Goal: Information Seeking & Learning: Learn about a topic

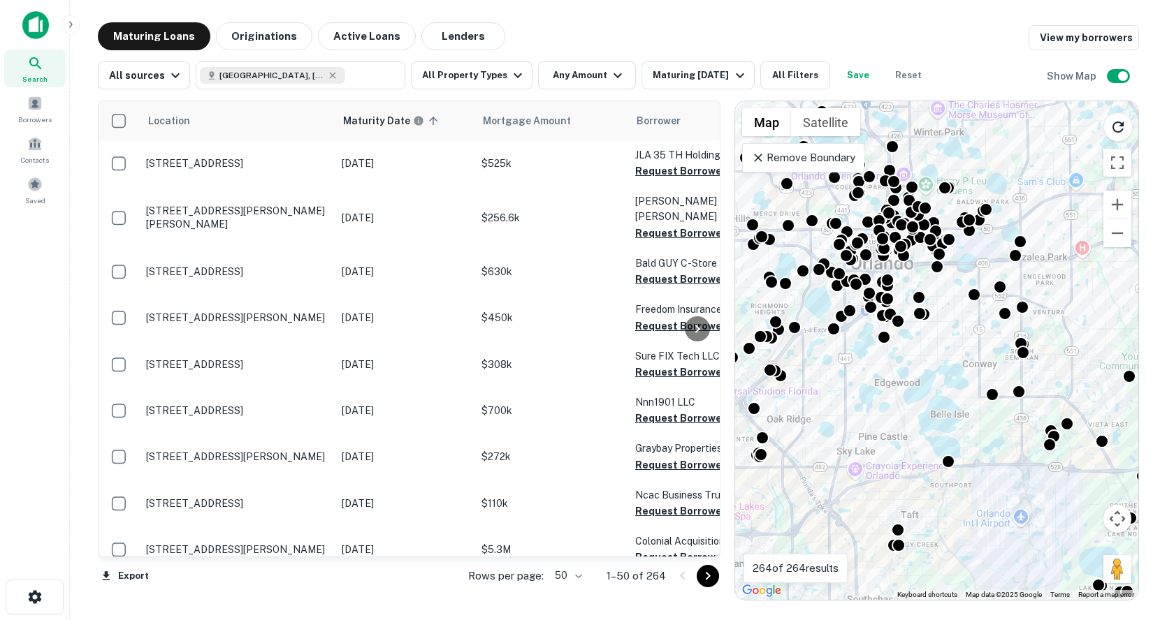
click at [954, 382] on div "To activate drag with keyboard, press Alt + Enter. Once in keyboard drag state,…" at bounding box center [936, 350] width 403 height 499
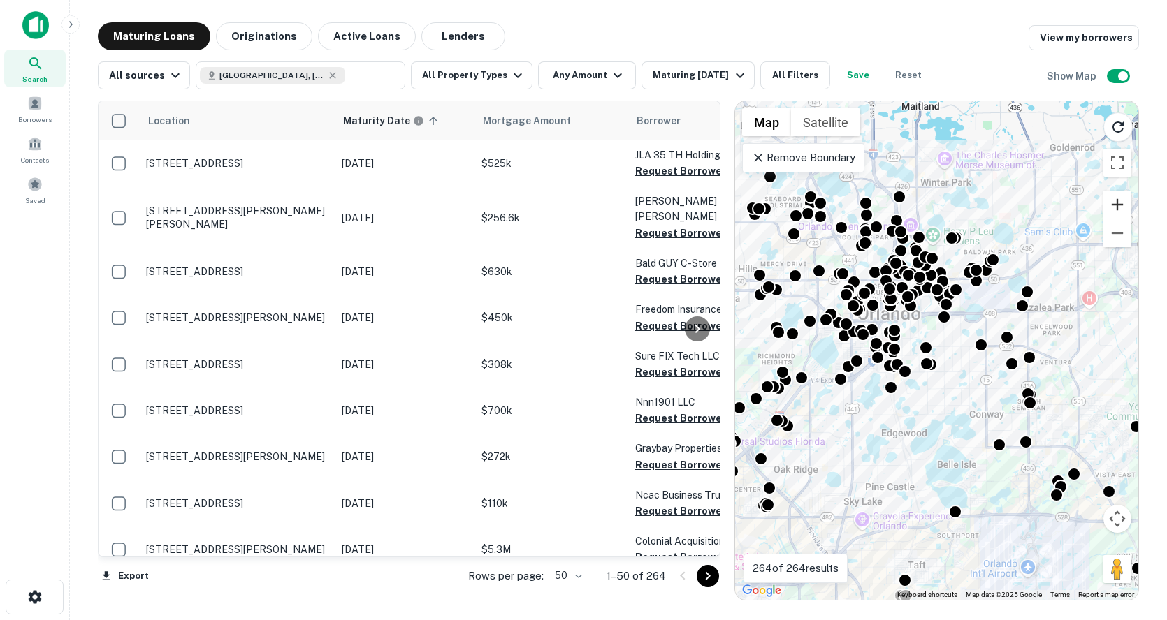
click at [1121, 205] on button "Zoom in" at bounding box center [1117, 205] width 28 height 28
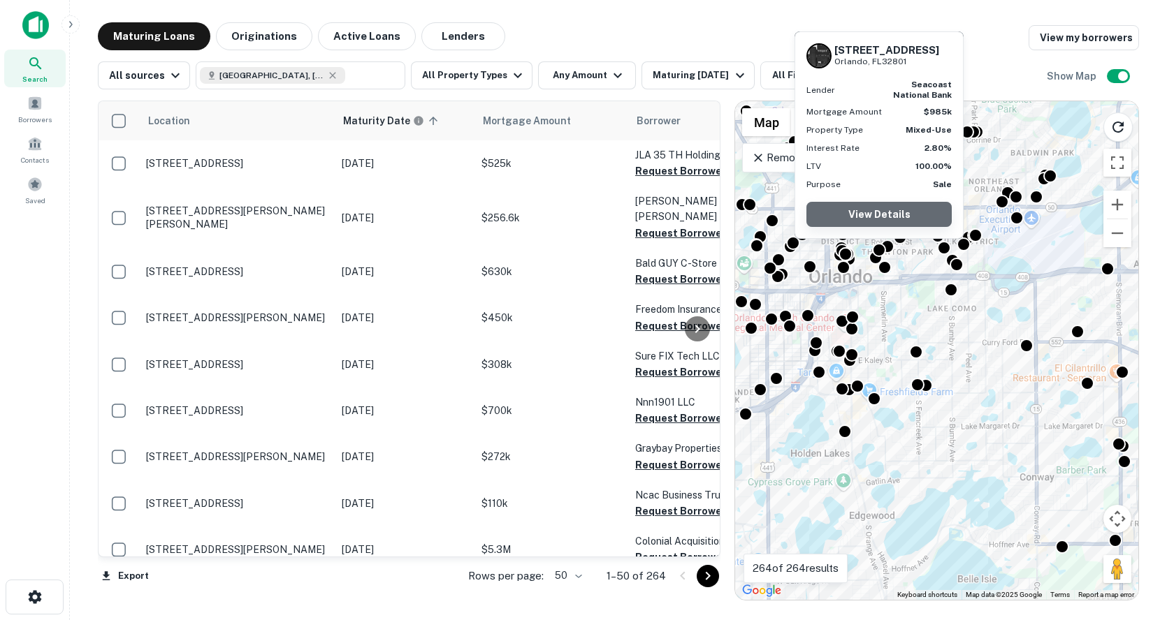
click at [875, 219] on link "View Details" at bounding box center [878, 214] width 145 height 25
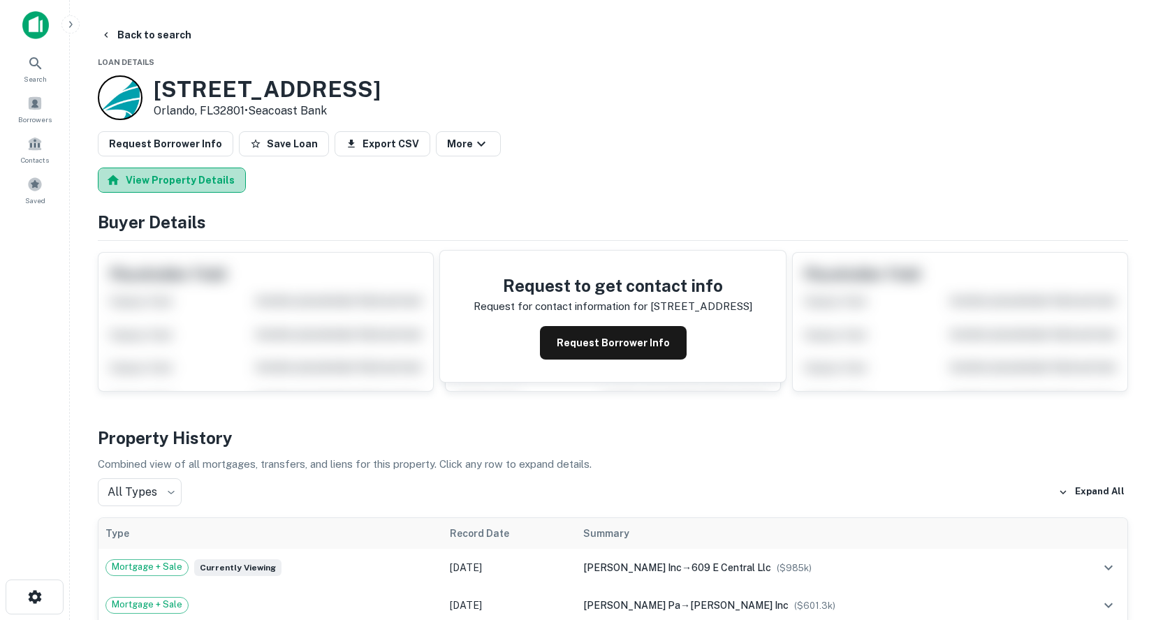
click at [221, 187] on button "View Property Details" at bounding box center [172, 180] width 148 height 25
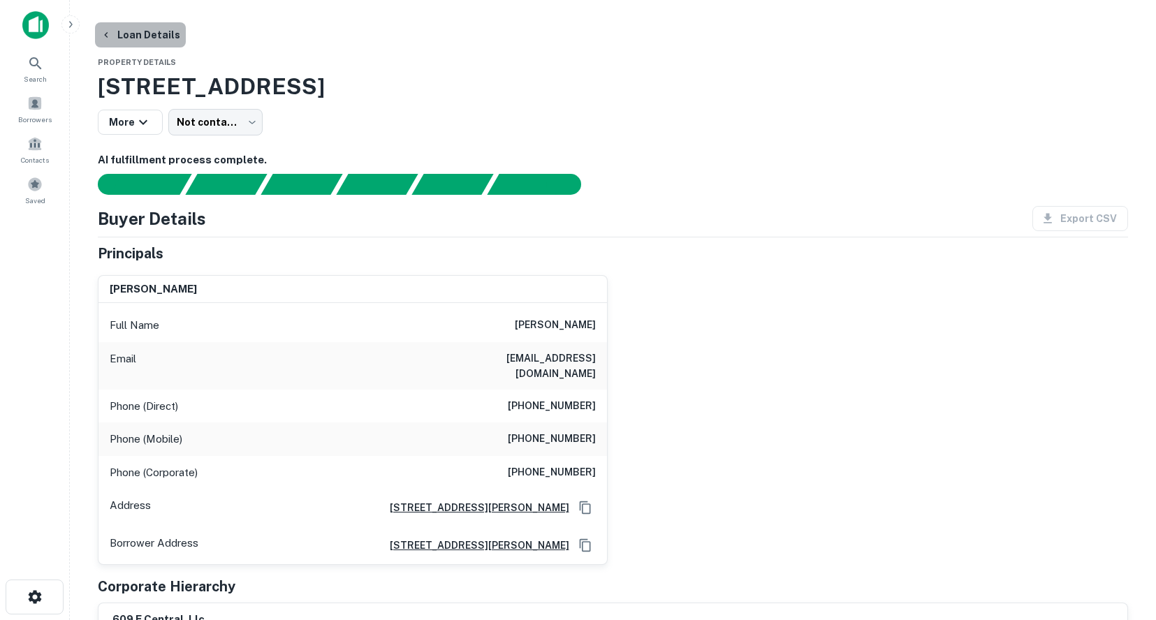
click at [148, 35] on button "Loan Details" at bounding box center [140, 34] width 91 height 25
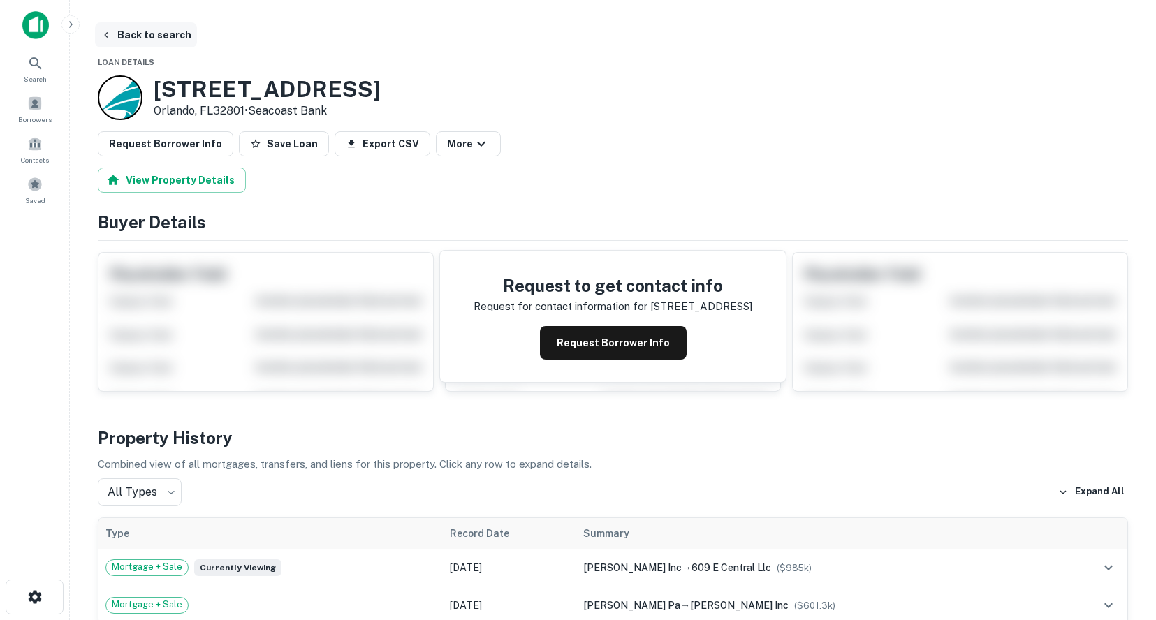
click at [145, 38] on button "Back to search" at bounding box center [146, 34] width 102 height 25
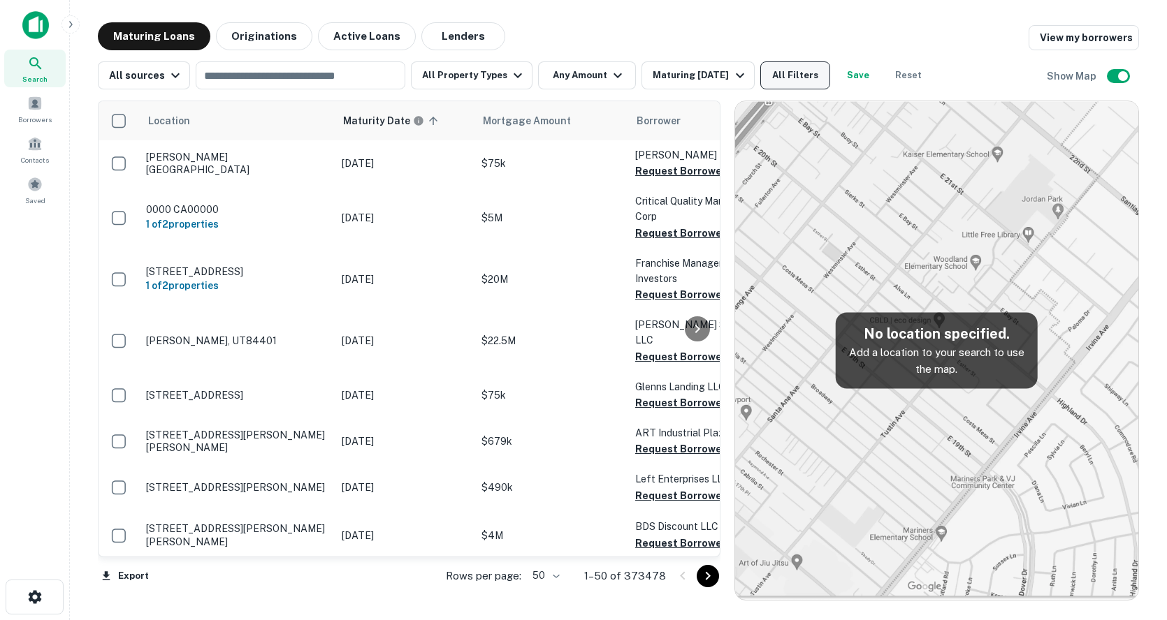
click at [803, 76] on button "All Filters" at bounding box center [795, 75] width 70 height 28
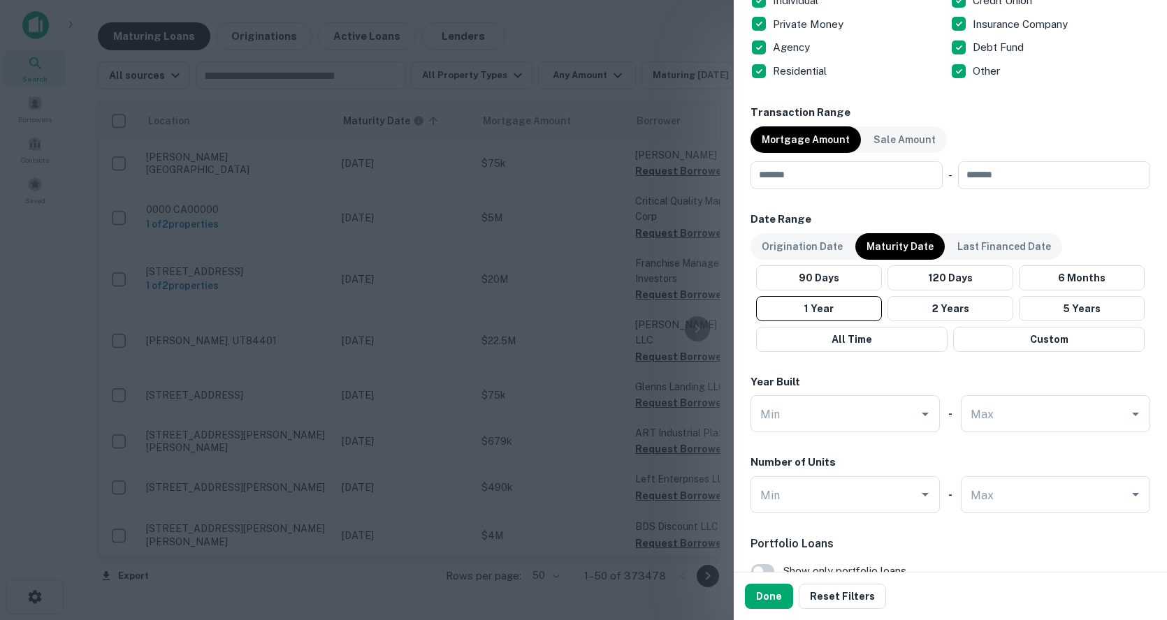
scroll to position [455, 0]
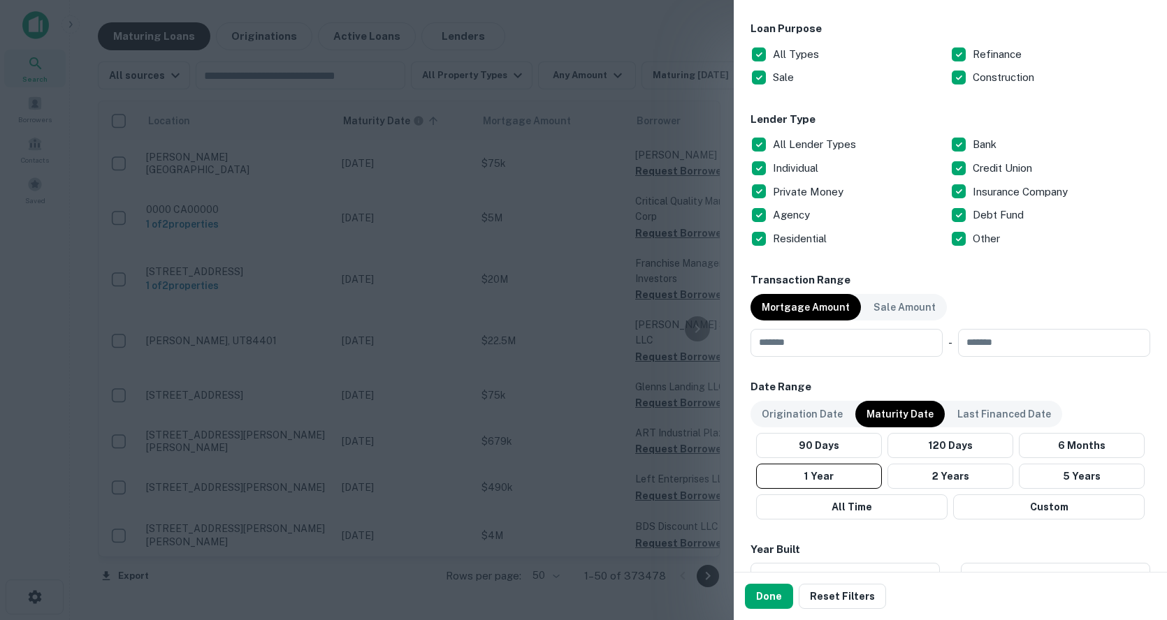
click at [365, 180] on div at bounding box center [583, 310] width 1167 height 620
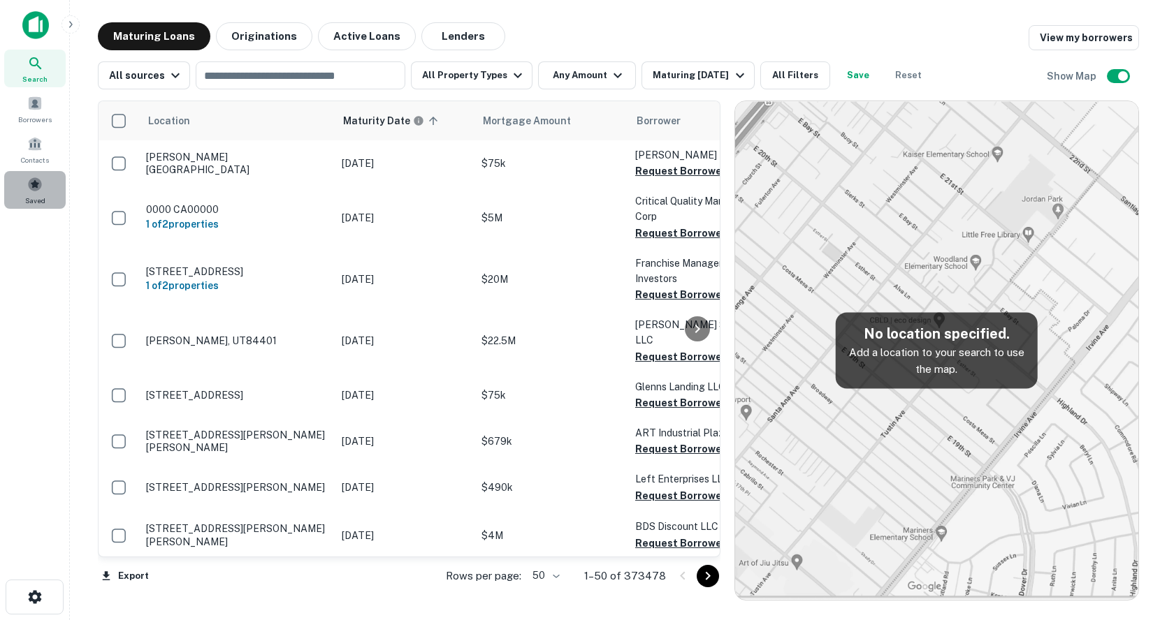
click at [41, 184] on span at bounding box center [34, 184] width 15 height 15
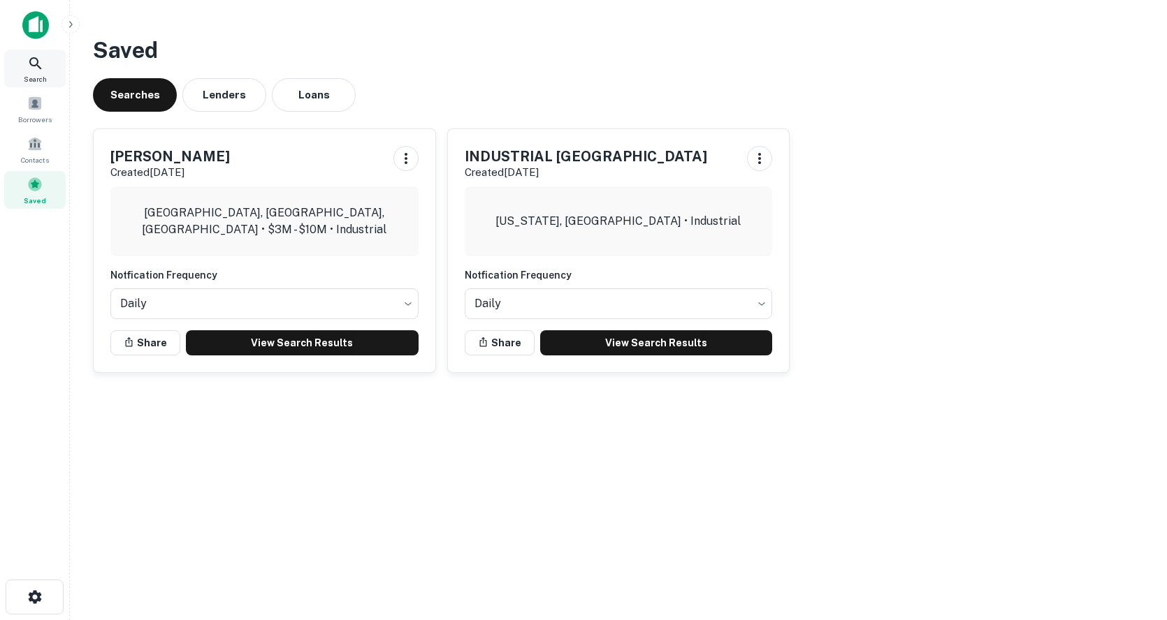
click at [33, 66] on icon at bounding box center [35, 63] width 17 height 17
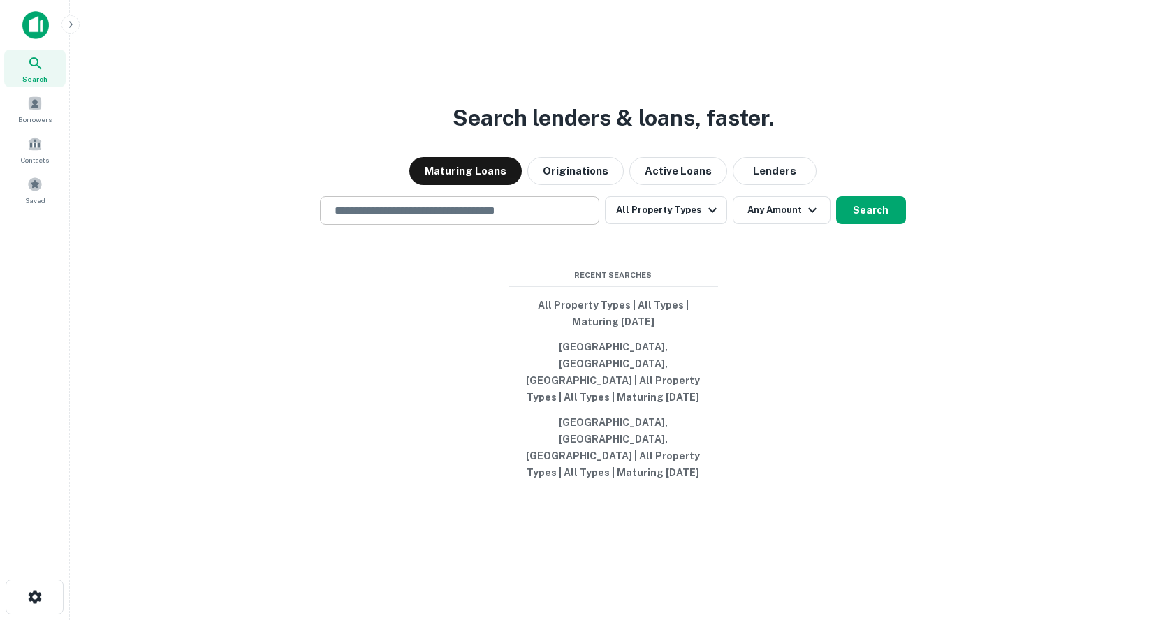
click at [503, 219] on input "text" at bounding box center [459, 211] width 267 height 16
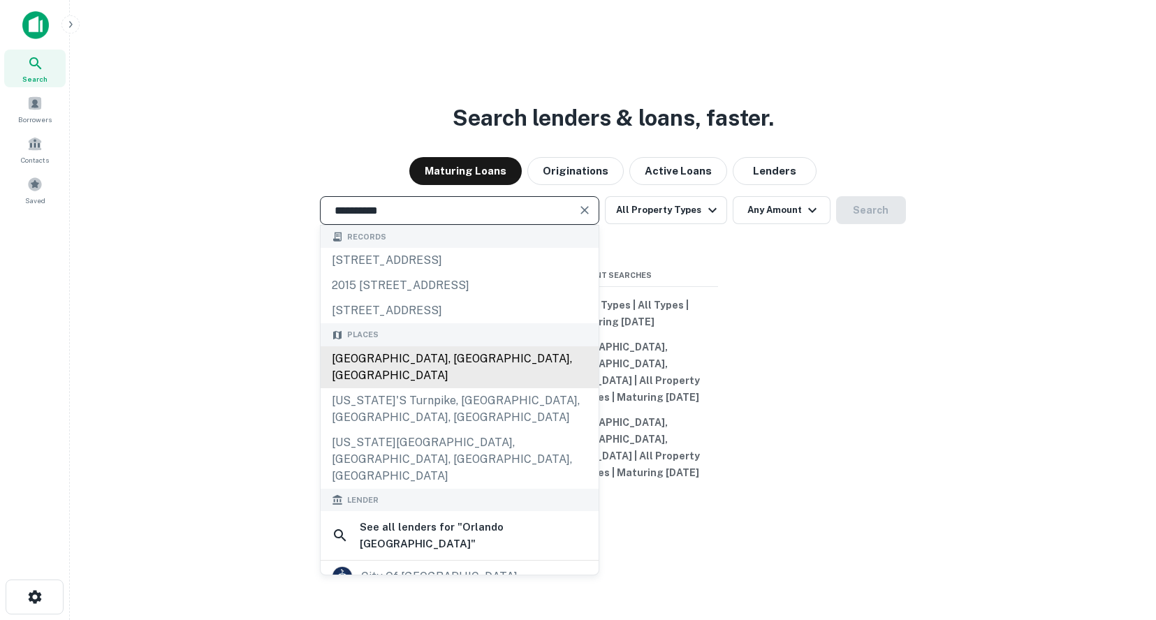
click at [483, 382] on div "[GEOGRAPHIC_DATA], [GEOGRAPHIC_DATA], [GEOGRAPHIC_DATA]" at bounding box center [460, 367] width 278 height 42
type input "**********"
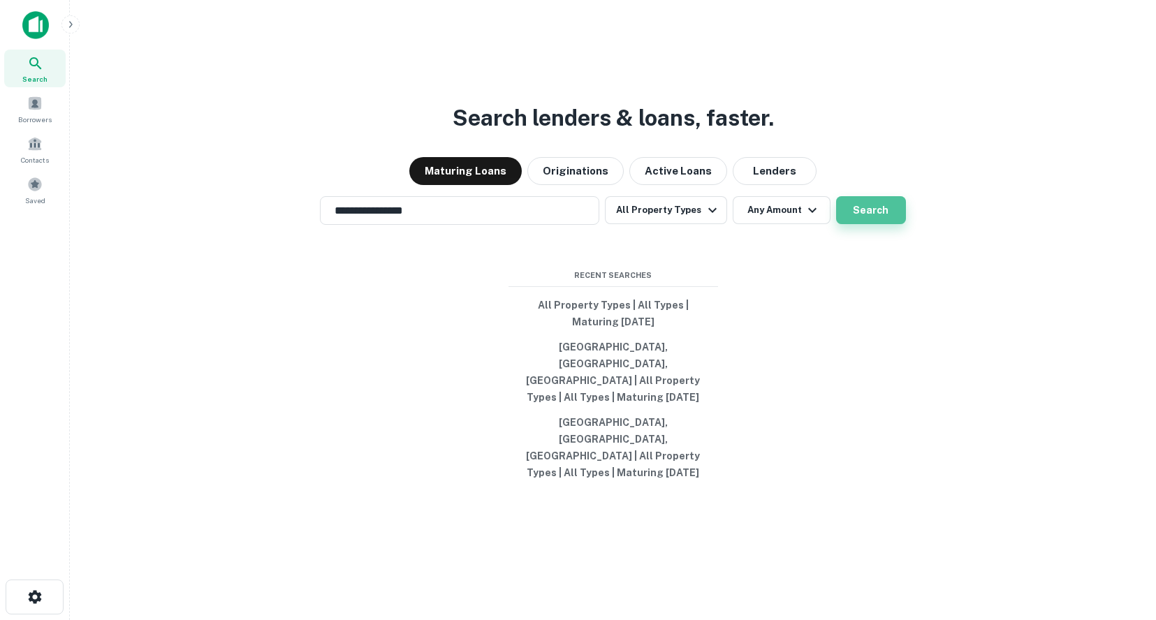
click at [888, 224] on button "Search" at bounding box center [871, 210] width 70 height 28
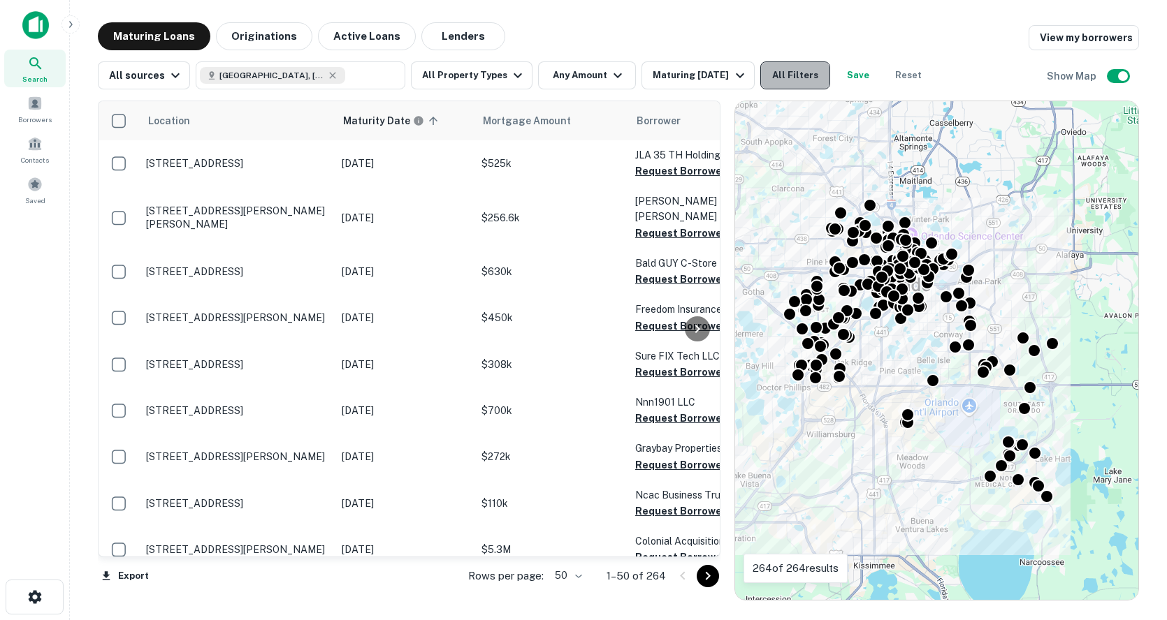
click at [797, 67] on button "All Filters" at bounding box center [795, 75] width 70 height 28
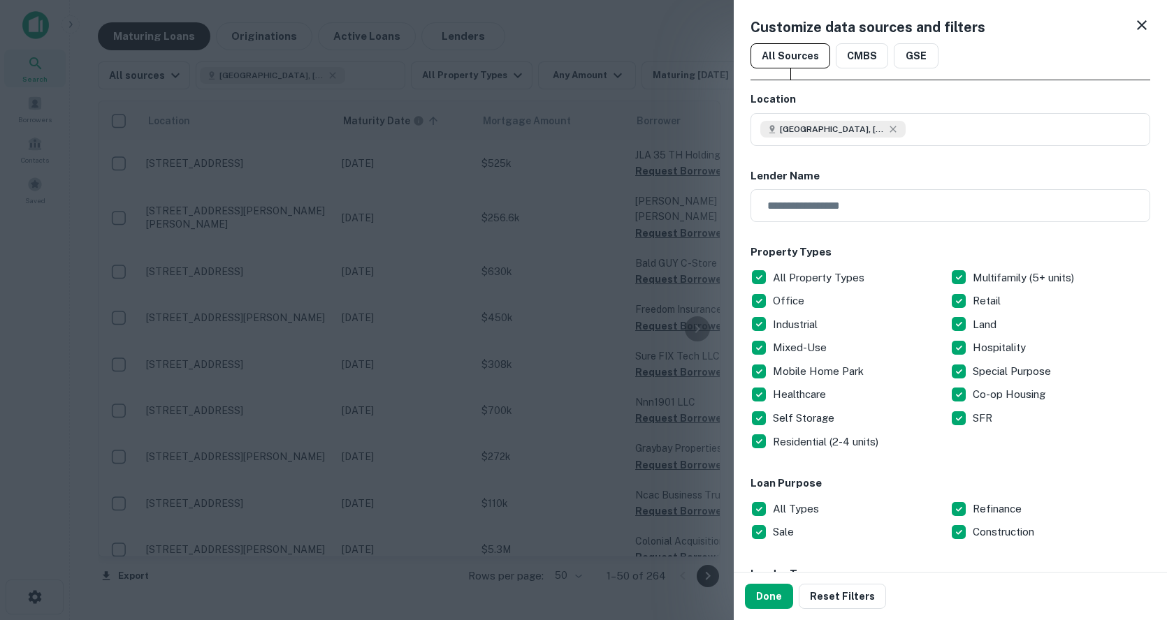
click at [1133, 25] on icon at bounding box center [1141, 25] width 17 height 17
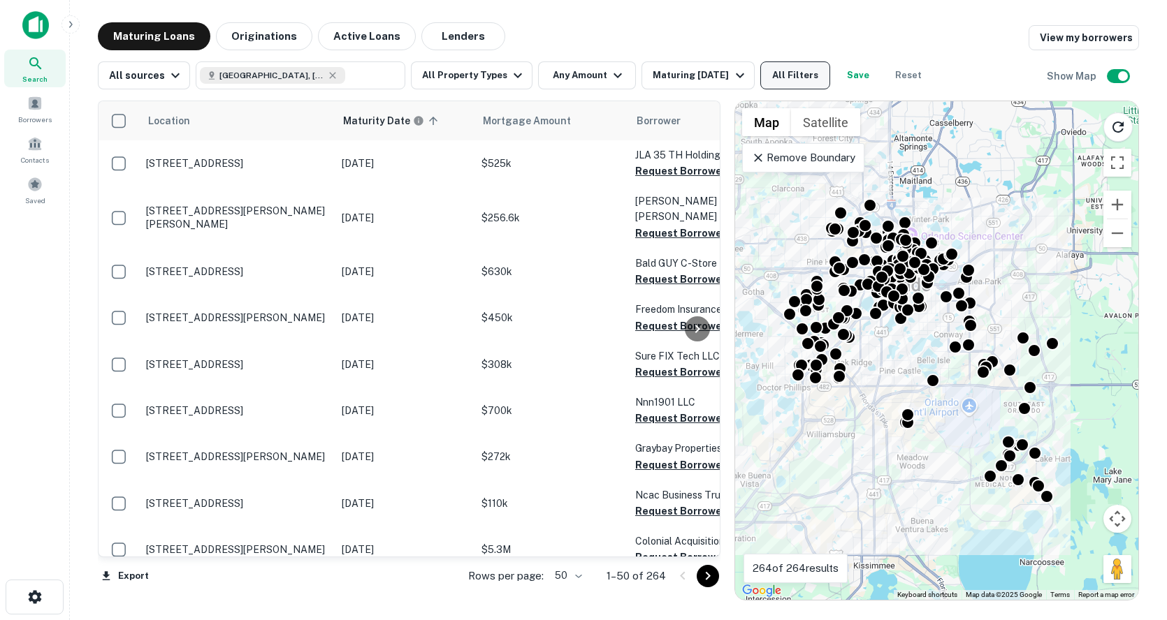
click at [791, 65] on button "All Filters" at bounding box center [795, 75] width 70 height 28
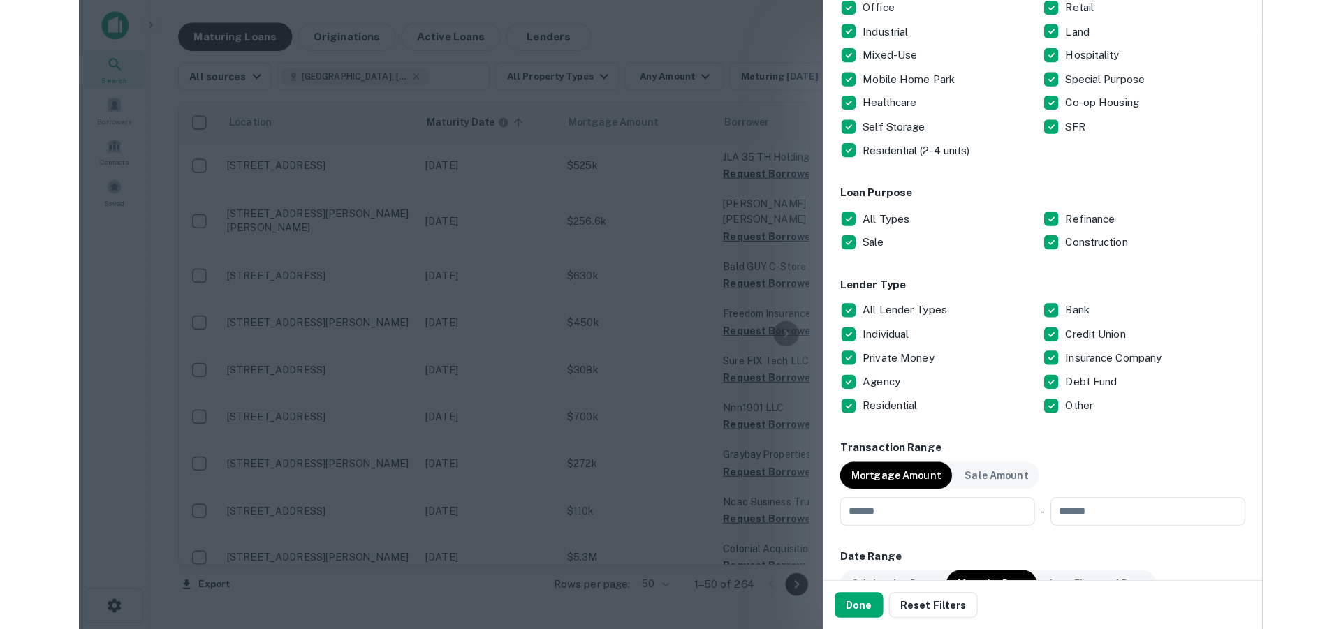
scroll to position [419, 0]
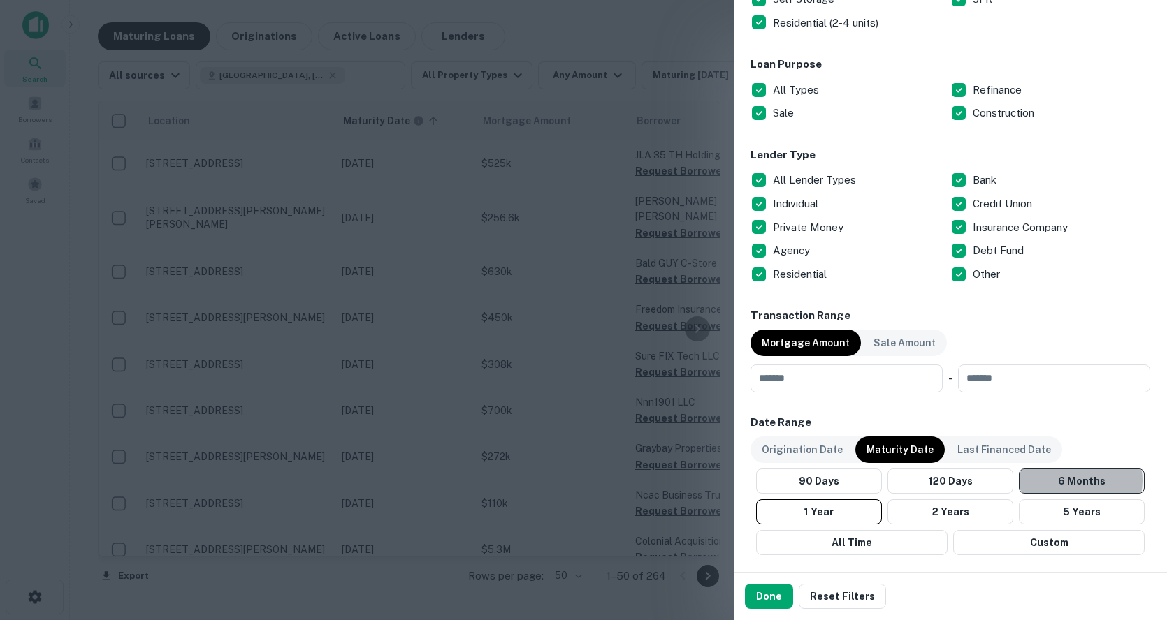
click at [1072, 481] on button "6 Months" at bounding box center [1082, 481] width 126 height 25
click at [1052, 474] on button "6 Months" at bounding box center [1082, 481] width 126 height 25
click at [975, 477] on button "120 Days" at bounding box center [950, 481] width 126 height 25
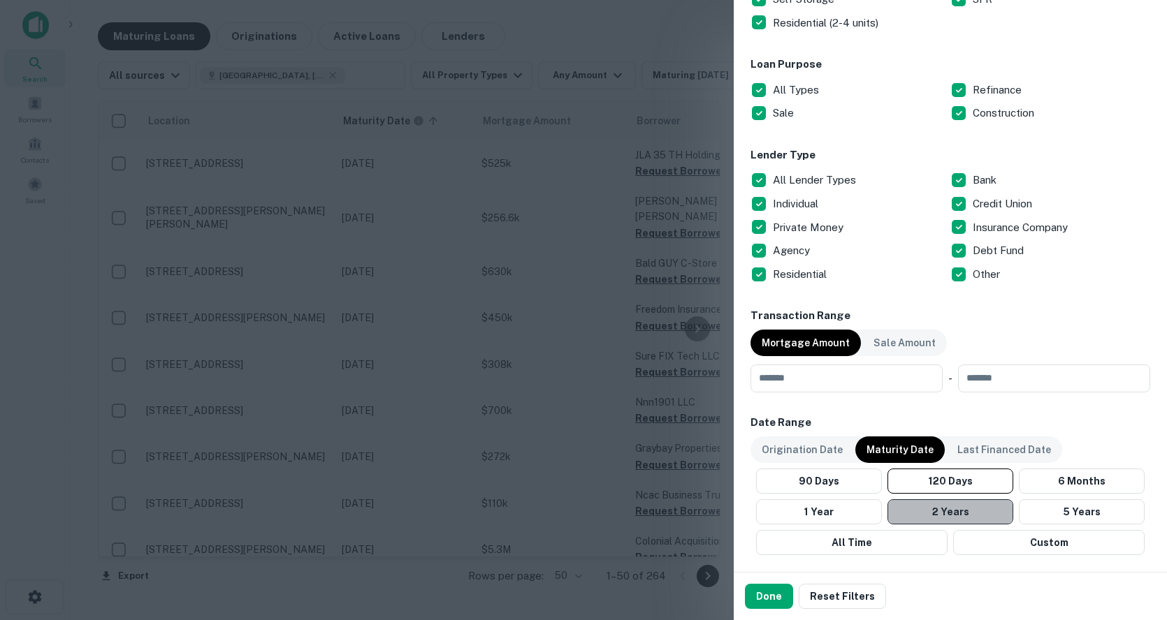
click at [970, 518] on button "2 Years" at bounding box center [950, 511] width 126 height 25
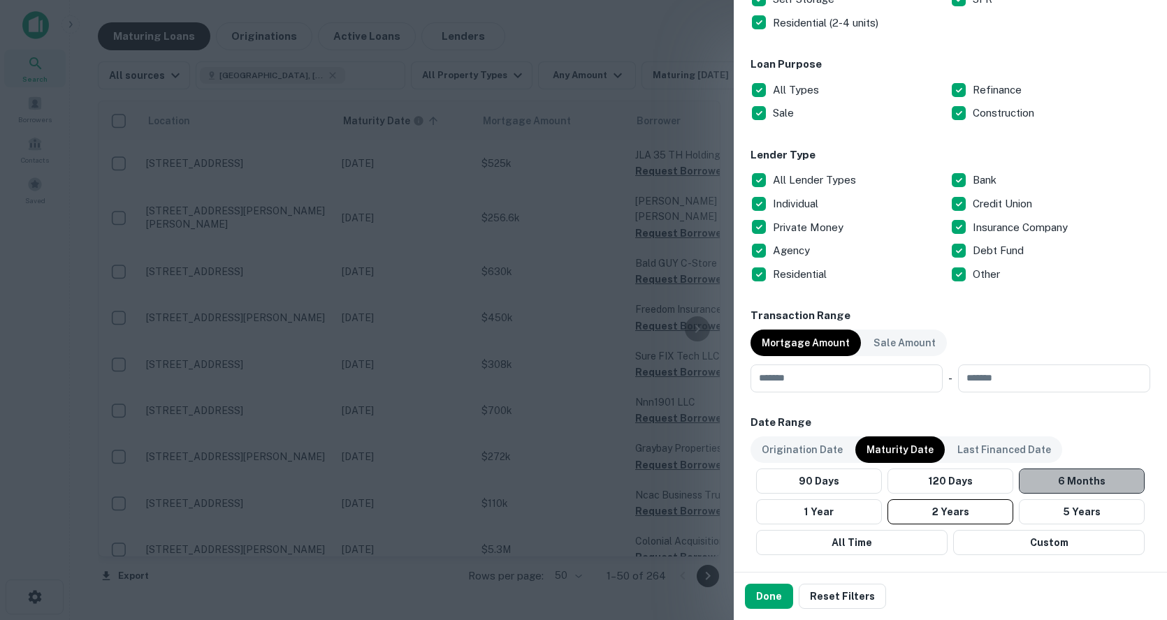
click at [1088, 486] on button "6 Months" at bounding box center [1082, 481] width 126 height 25
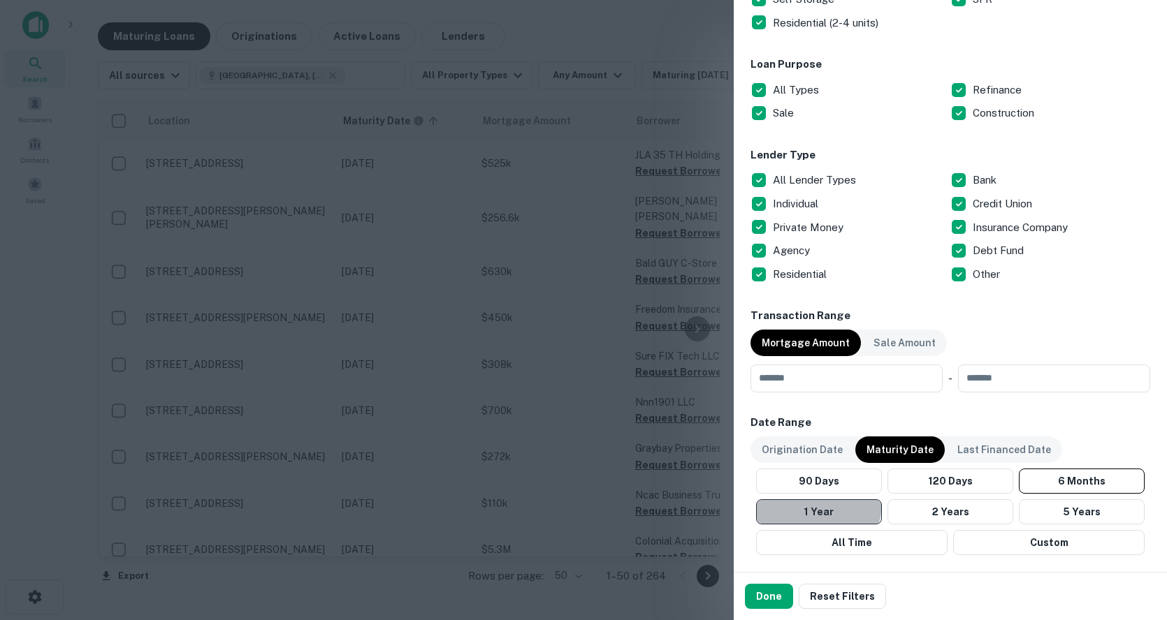
click at [807, 503] on button "1 Year" at bounding box center [819, 511] width 126 height 25
click at [1054, 483] on button "6 Months" at bounding box center [1082, 481] width 126 height 25
click at [776, 592] on button "Done" at bounding box center [769, 596] width 48 height 25
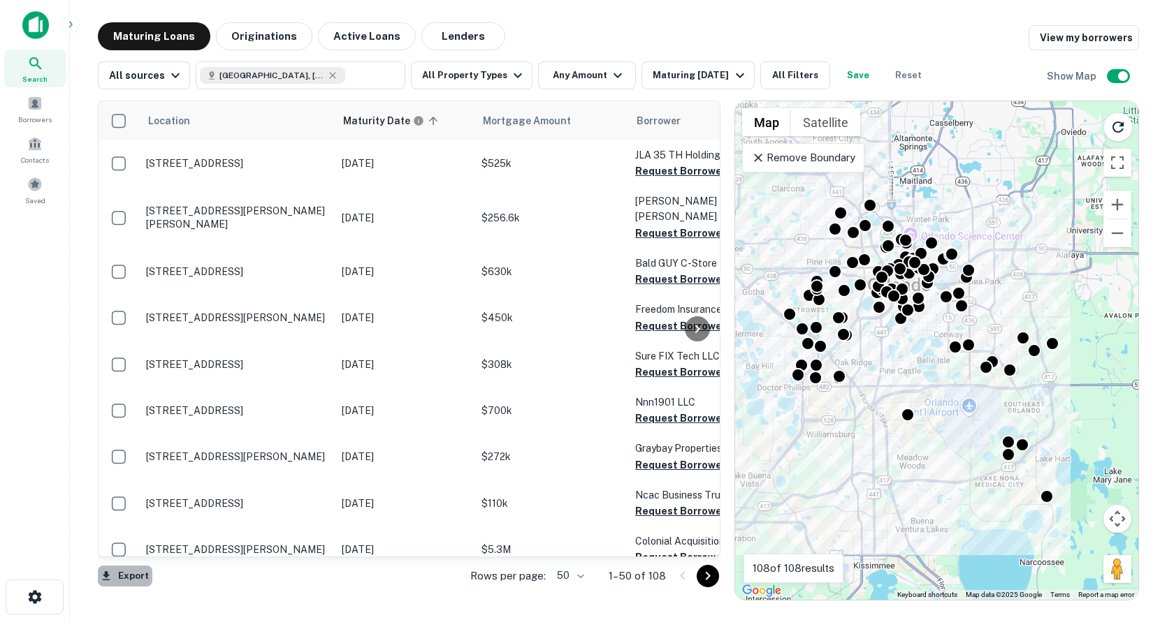
click at [137, 576] on button "Export" at bounding box center [125, 576] width 54 height 21
click at [148, 565] on li "Export as CSV" at bounding box center [177, 565] width 158 height 25
click at [584, 572] on body "Search Borrowers Contacts Saved Maturing Loans Originations Active Loans Lender…" at bounding box center [583, 310] width 1167 height 620
click at [572, 588] on li "100" at bounding box center [570, 590] width 41 height 25
click at [136, 570] on button "Export" at bounding box center [125, 576] width 54 height 21
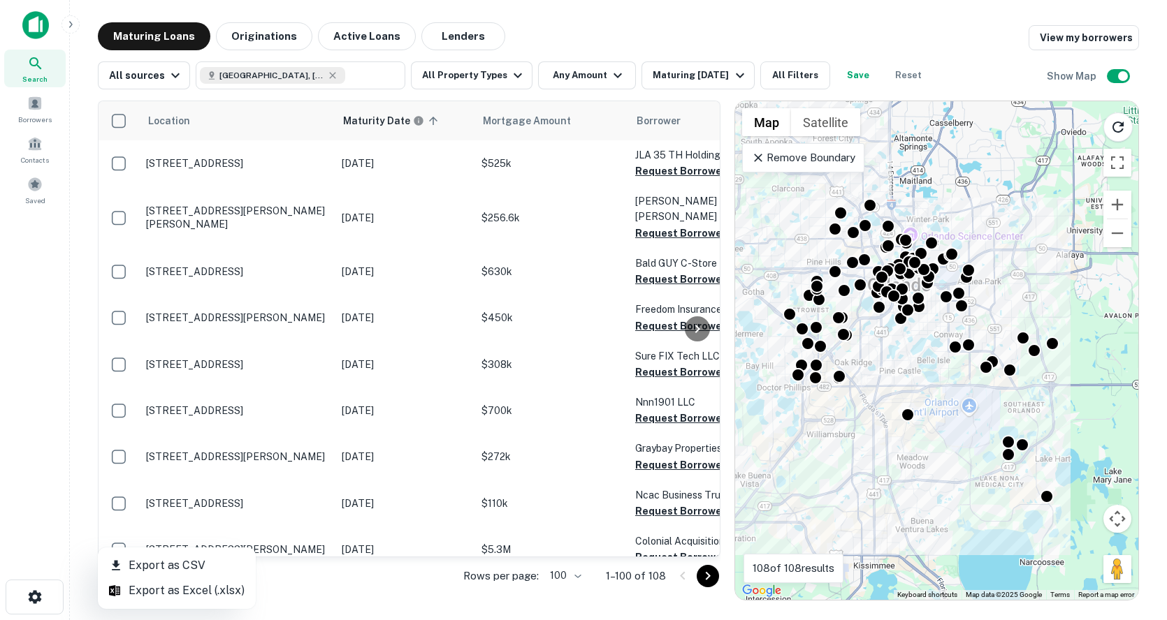
drag, startPoint x: 143, startPoint y: 560, endPoint x: 307, endPoint y: 613, distance: 172.8
click at [143, 560] on li "Export as CSV" at bounding box center [177, 565] width 158 height 25
click at [702, 573] on icon "Go to next page" at bounding box center [707, 576] width 17 height 17
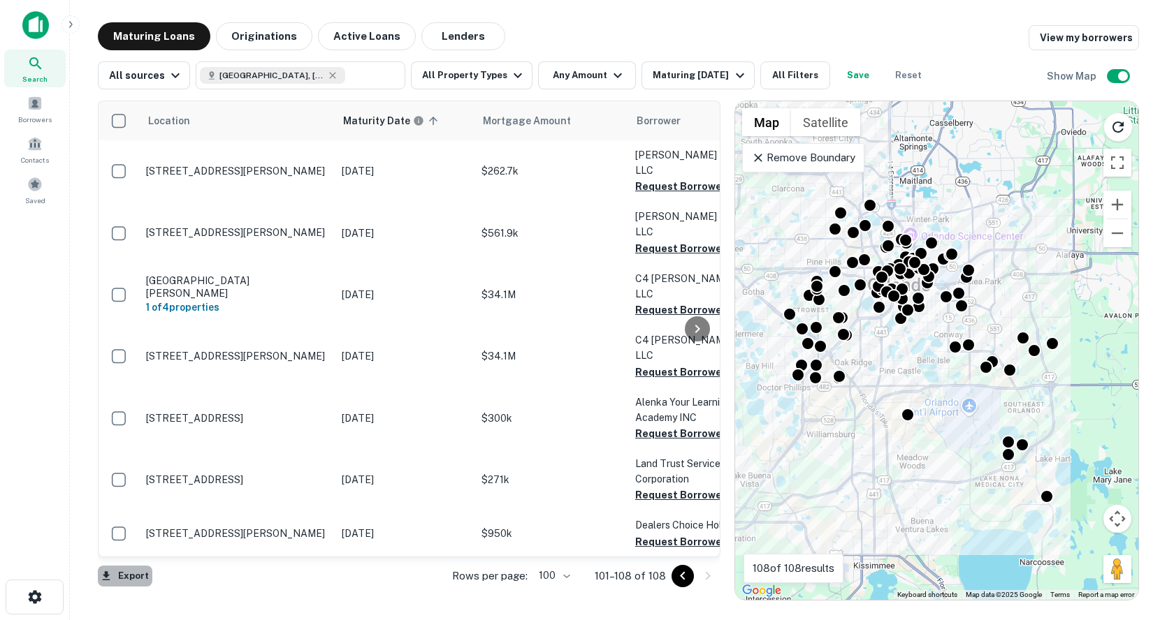
click at [131, 572] on button "Export" at bounding box center [125, 576] width 54 height 21
click at [154, 558] on li "Export as CSV" at bounding box center [177, 565] width 158 height 25
click at [674, 578] on icon "Go to previous page" at bounding box center [682, 576] width 17 height 17
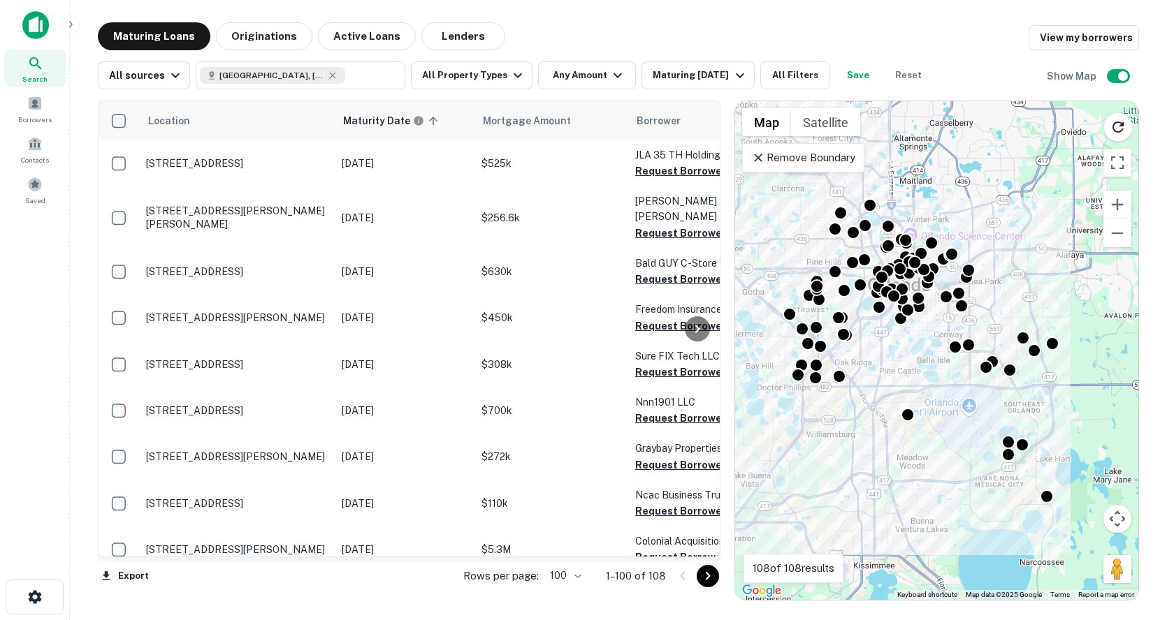
click at [868, 78] on button "Save" at bounding box center [858, 75] width 45 height 28
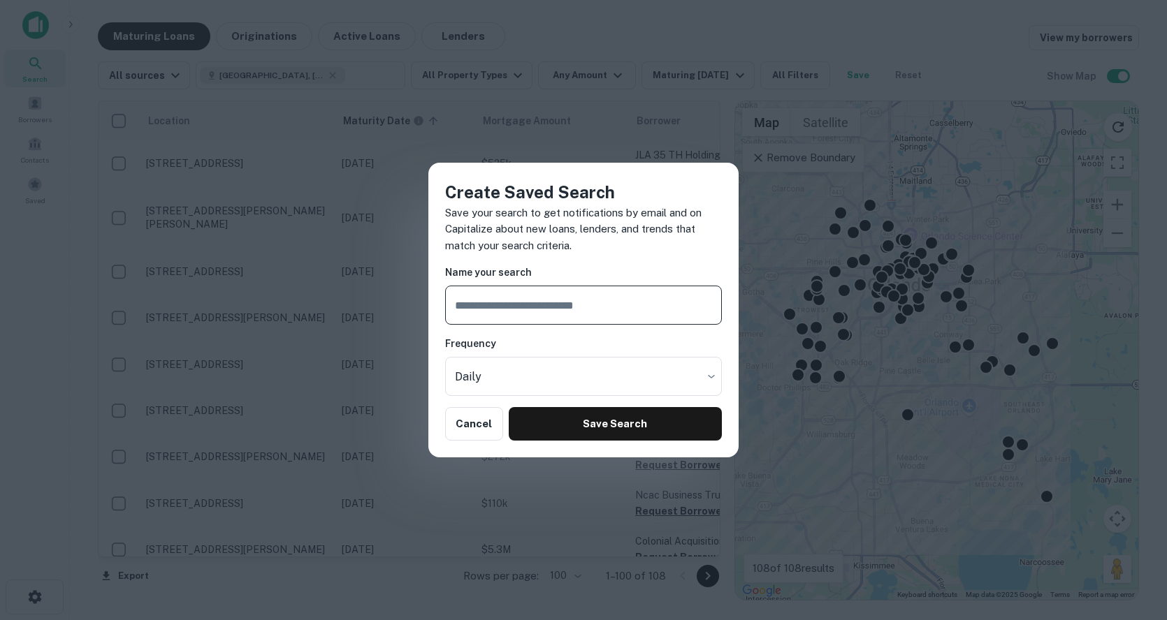
click at [649, 298] on input "text" at bounding box center [583, 305] width 277 height 39
type input "*"
type input "**********"
click at [643, 411] on button "Save Search" at bounding box center [615, 424] width 213 height 34
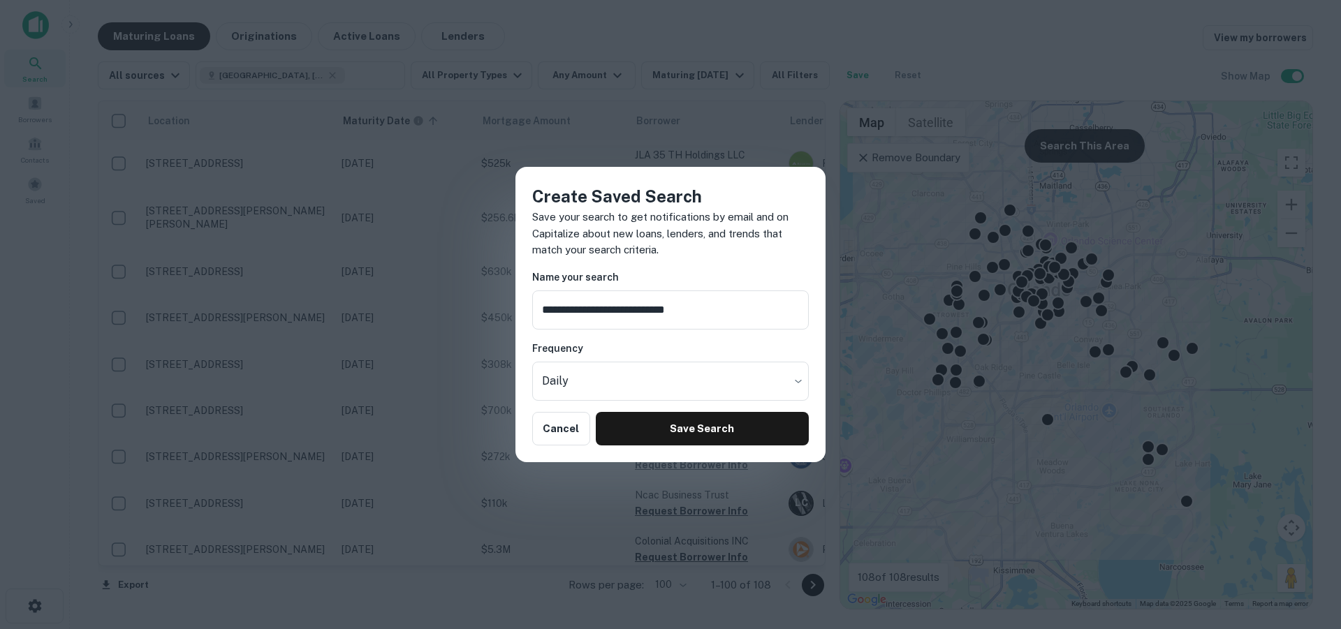
click at [690, 154] on div "**********" at bounding box center [670, 314] width 1341 height 629
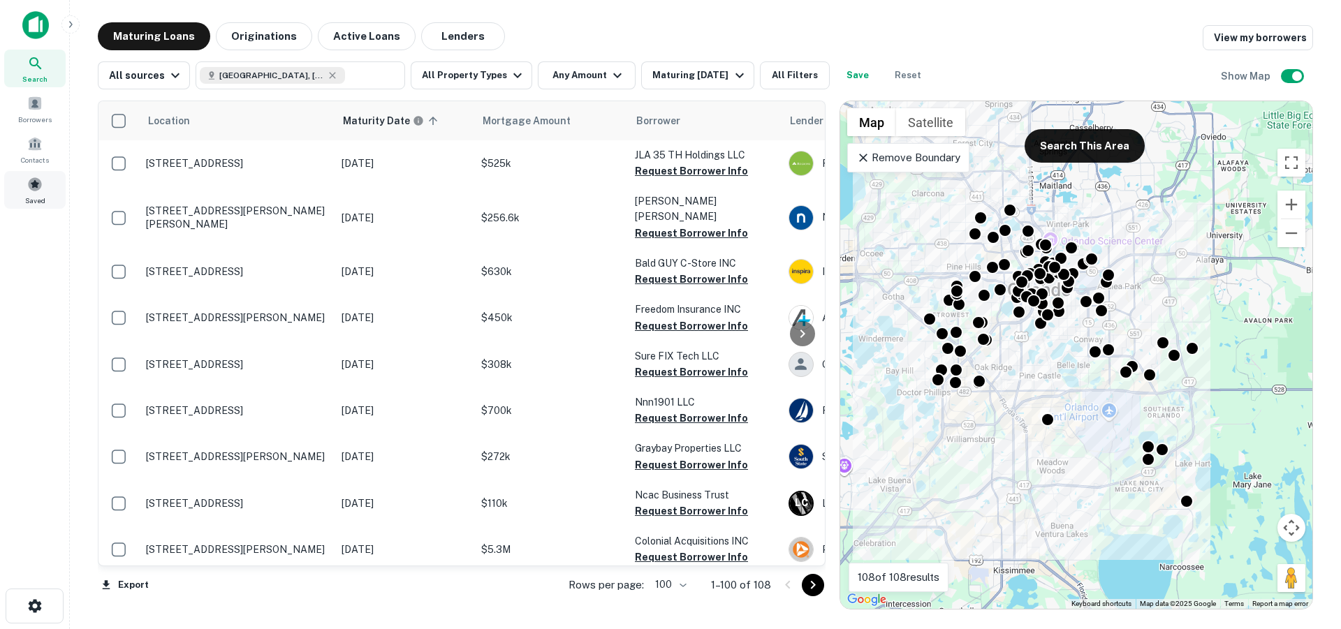
click at [28, 191] on span at bounding box center [34, 184] width 15 height 15
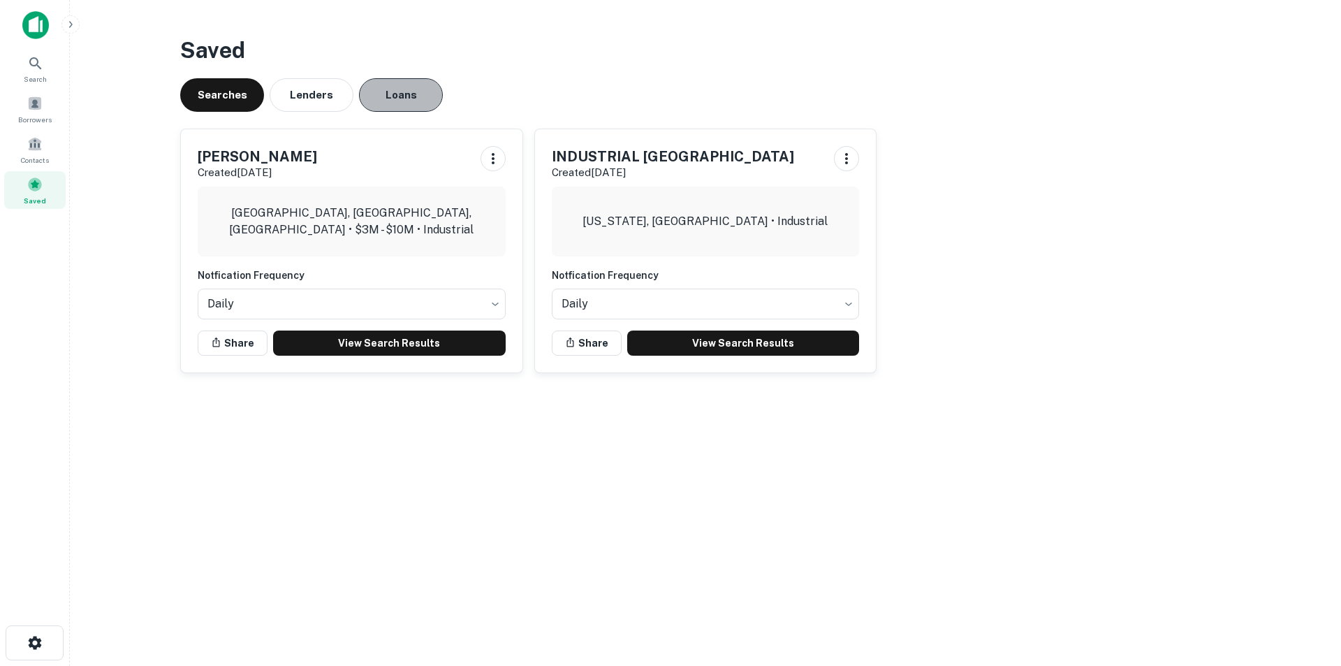
click at [418, 96] on button "Loans" at bounding box center [401, 95] width 84 height 34
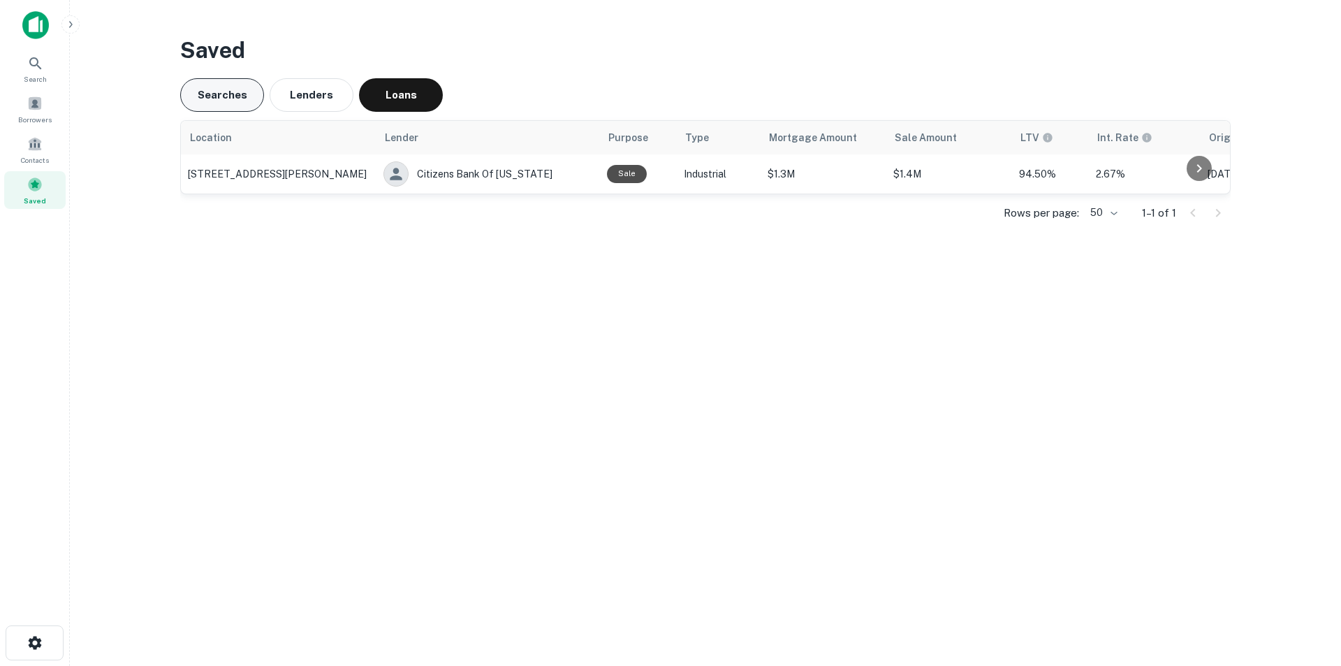
click at [225, 94] on button "Searches" at bounding box center [222, 95] width 84 height 34
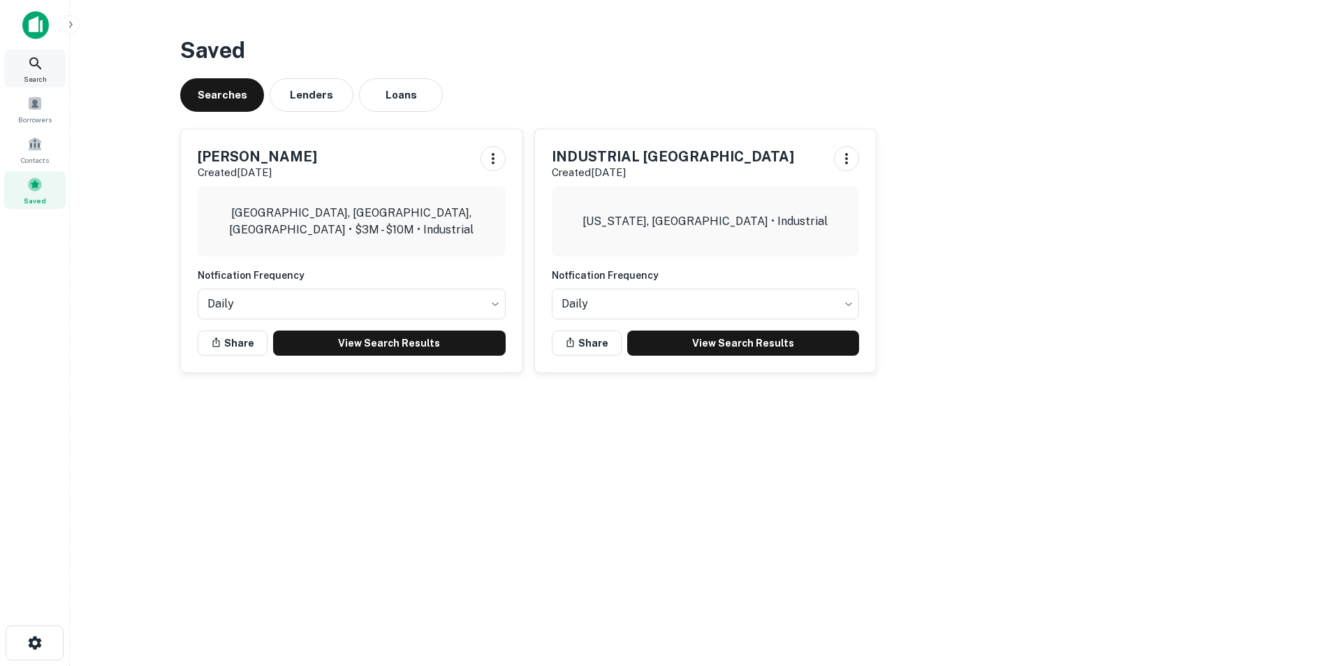
click at [45, 72] on div "Search" at bounding box center [34, 69] width 61 height 38
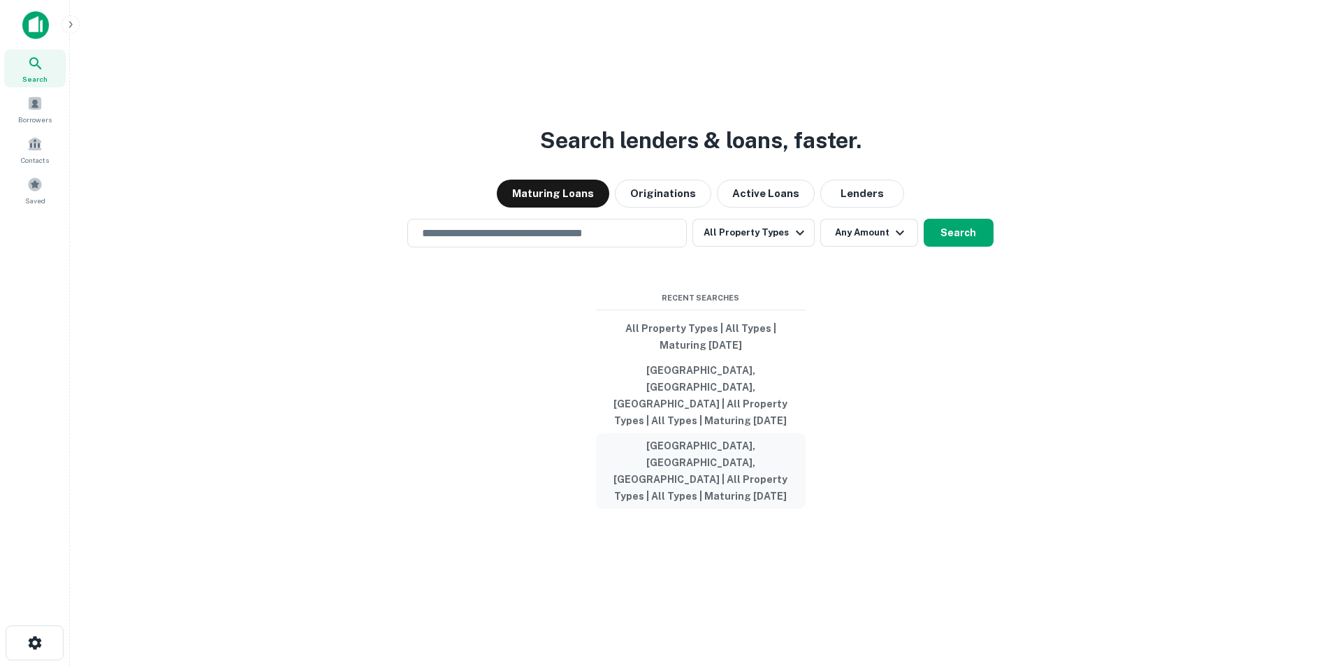
click at [657, 446] on button "Orlando, FL, USA | All Property Types | All Types | Maturing In 6 Months" at bounding box center [701, 470] width 210 height 75
type input "**********"
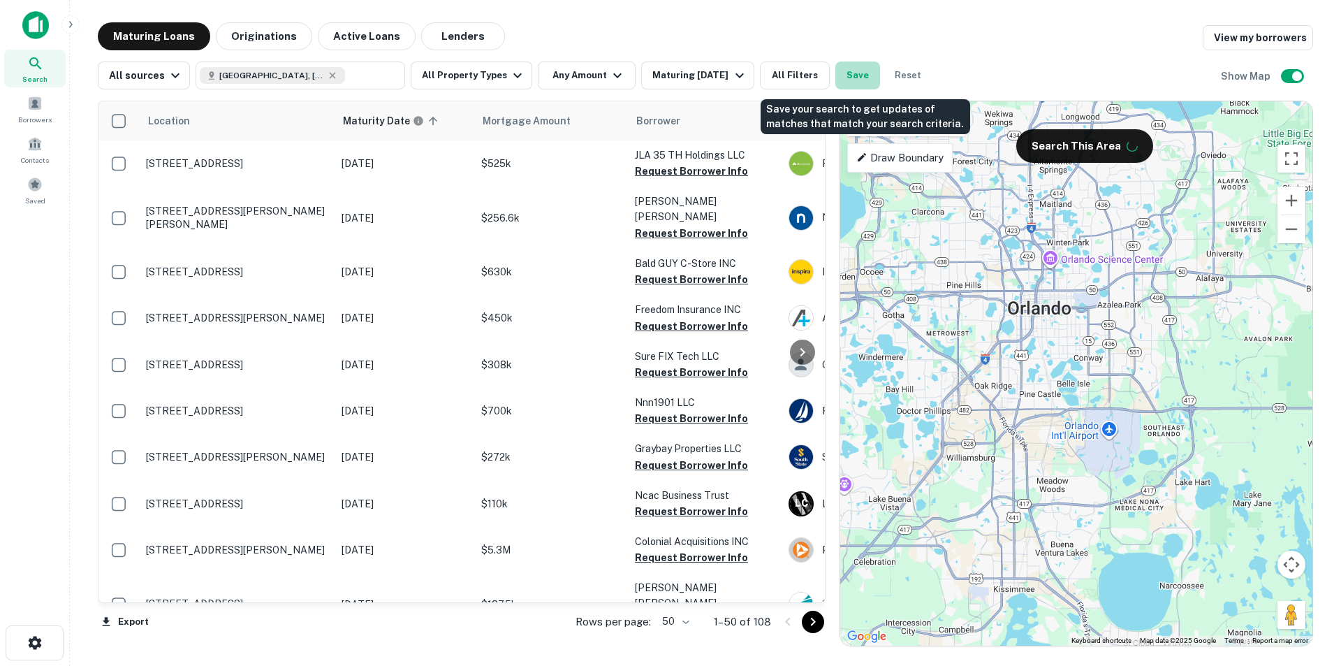
click at [855, 77] on button "Save" at bounding box center [858, 75] width 45 height 28
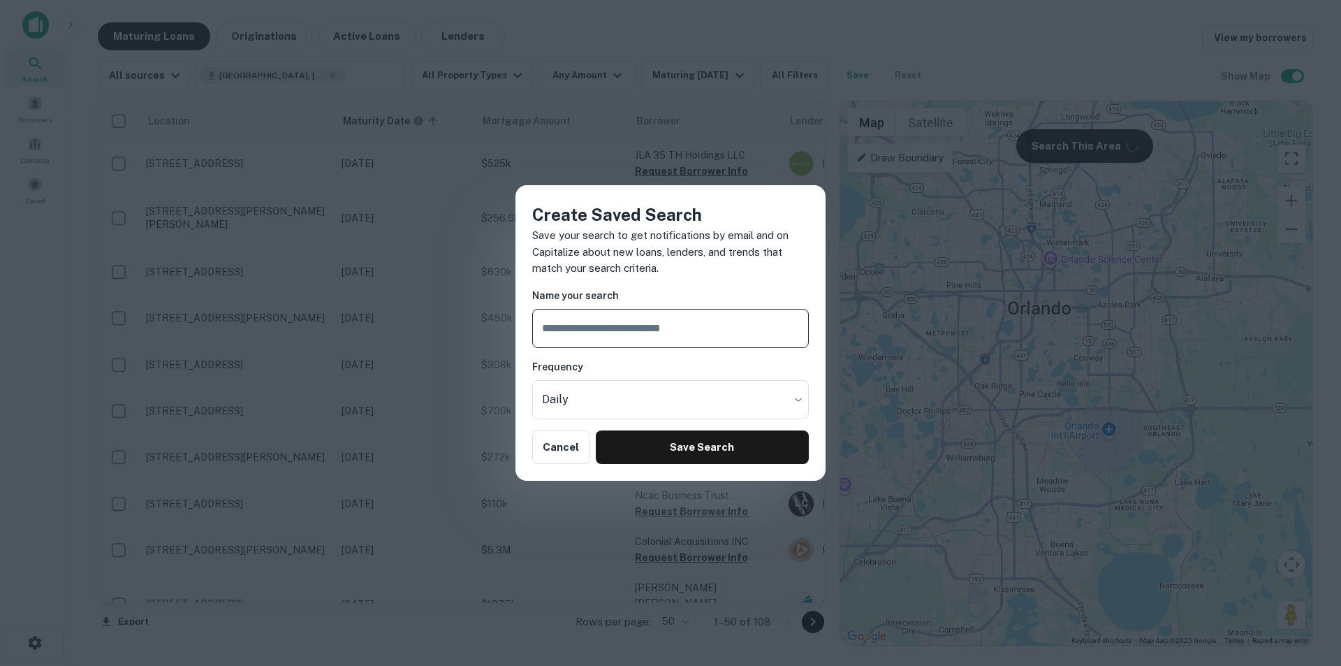
click at [681, 327] on input "text" at bounding box center [670, 328] width 277 height 39
type input "**********"
click at [701, 454] on button "Save Search" at bounding box center [702, 447] width 213 height 34
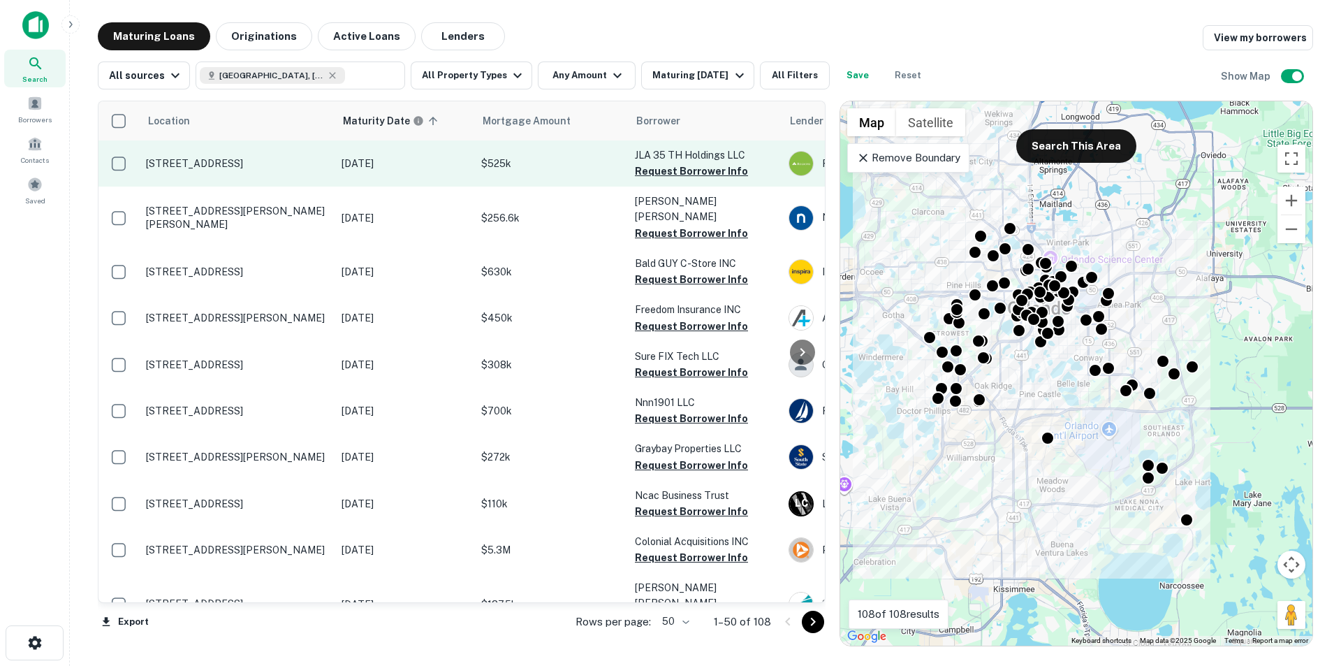
click at [274, 166] on p "4490 35th St Orlando, FL32811" at bounding box center [237, 163] width 182 height 13
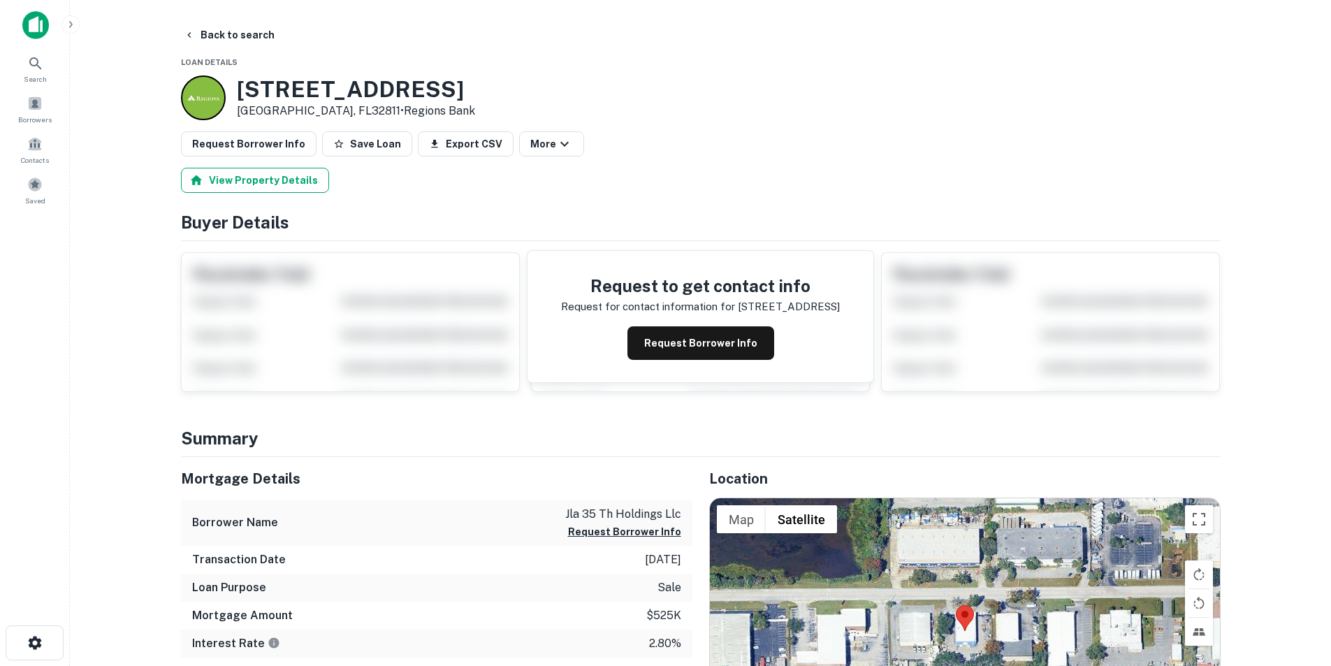
click at [284, 177] on button "View Property Details" at bounding box center [255, 180] width 148 height 25
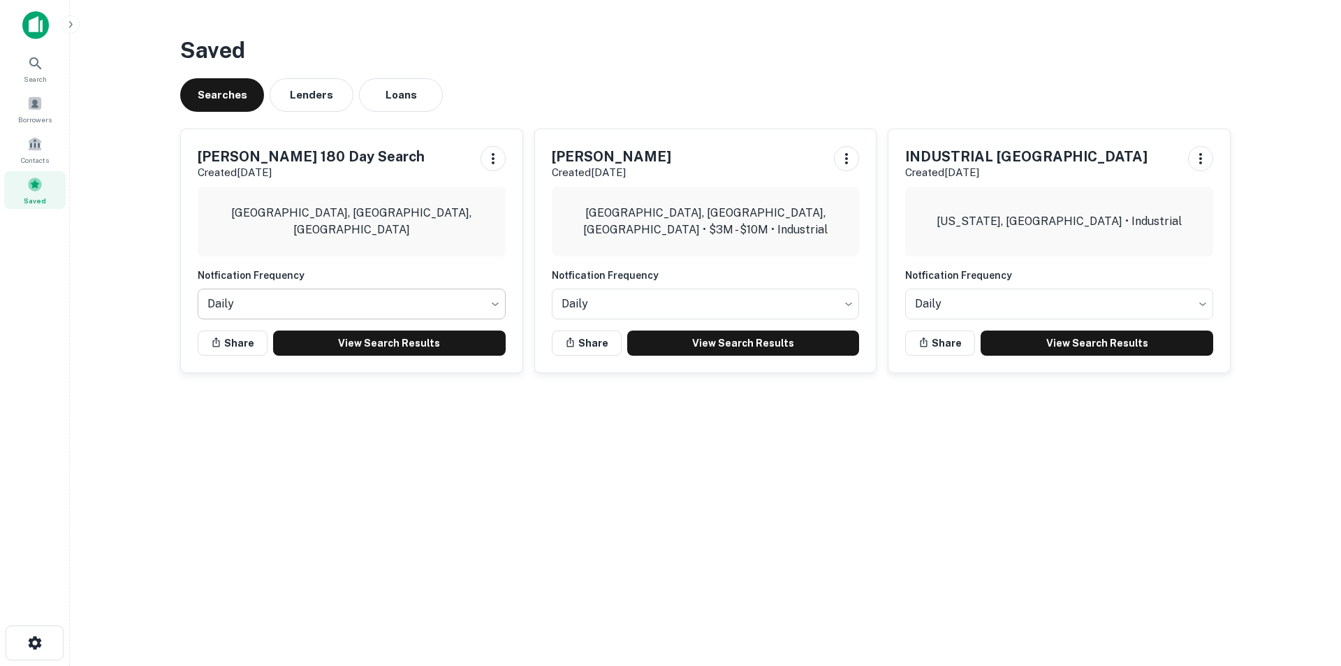
click at [262, 304] on body "Search Borrowers Contacts Saved Saved Searches Lenders Loans [PERSON_NAME][GEOG…" at bounding box center [670, 333] width 1341 height 666
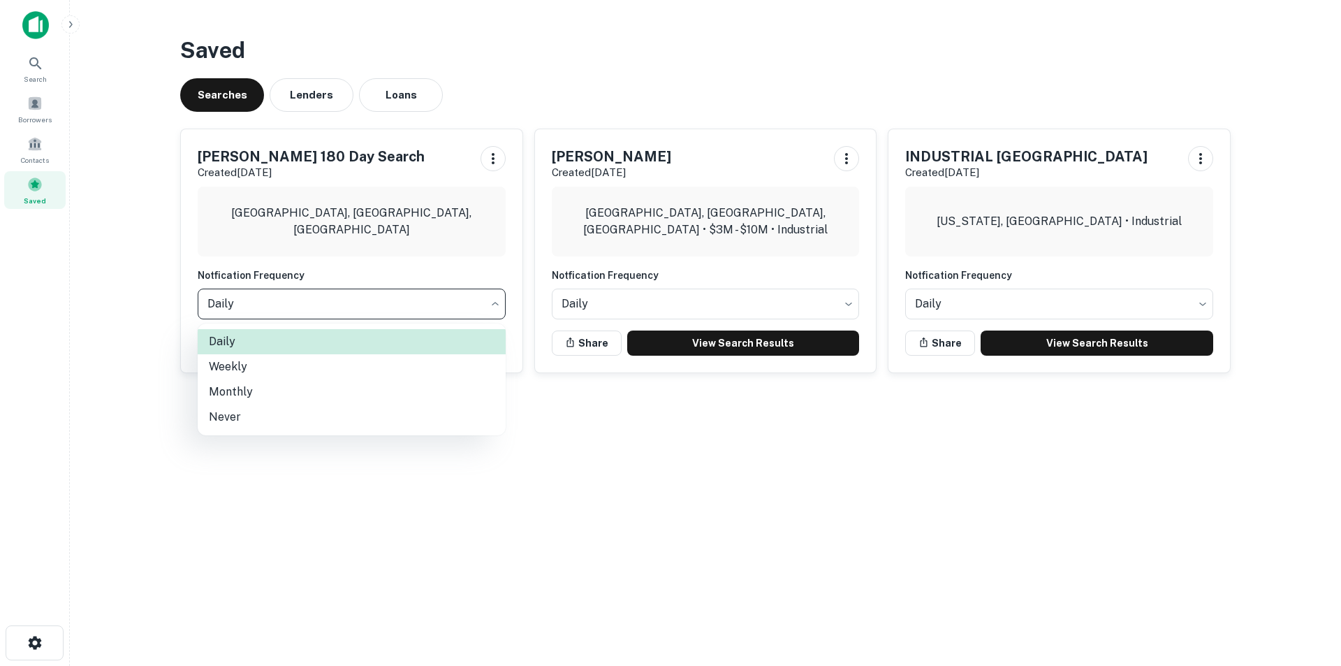
click at [306, 460] on div at bounding box center [670, 333] width 1341 height 666
